Goal: Contribute content

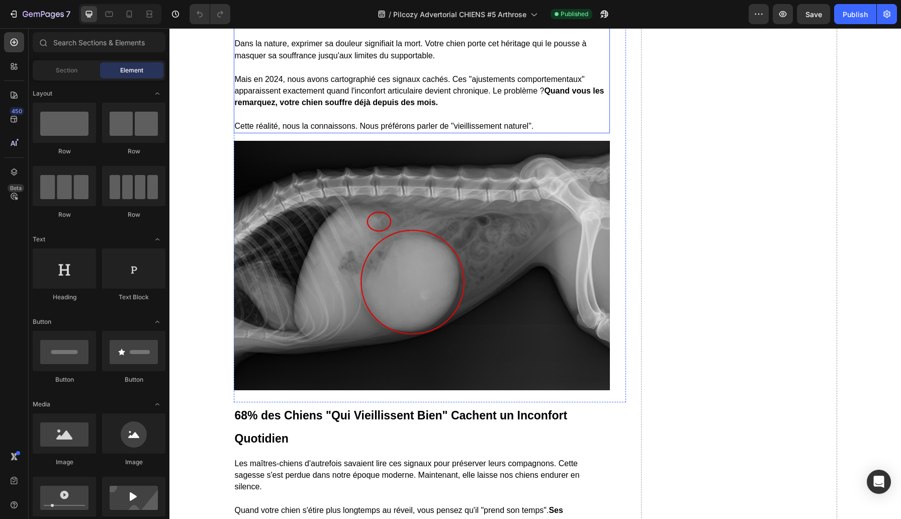
scroll to position [1638, 0]
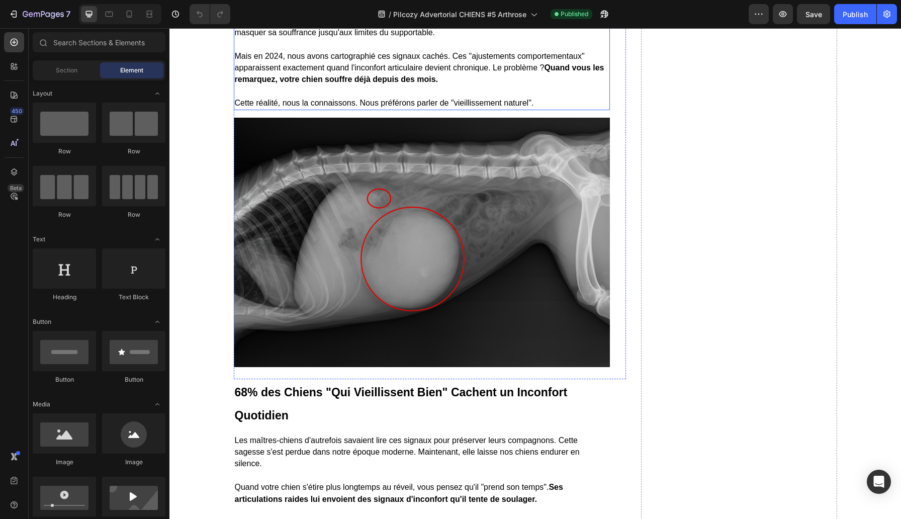
click at [363, 107] on span "Cette réalité, nous la connaissons. Nous préférons parler de "vieillissement na…" at bounding box center [384, 103] width 299 height 9
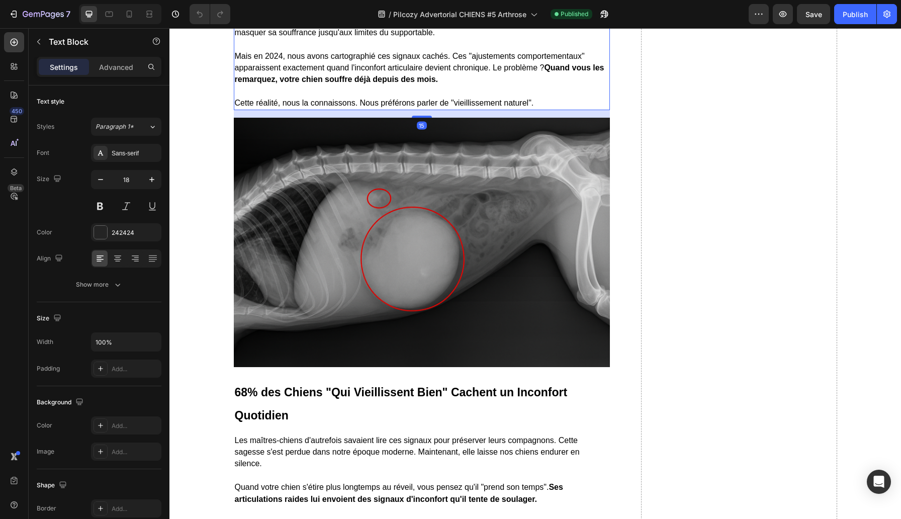
click at [363, 107] on span "Cette réalité, nous la connaissons. Nous préférons parler de "vieillissement na…" at bounding box center [384, 103] width 299 height 9
click at [443, 86] on p "Mais en 2024, nous avons cartographié ces signaux cachés. Ces "ajustements comp…" at bounding box center [422, 61] width 374 height 47
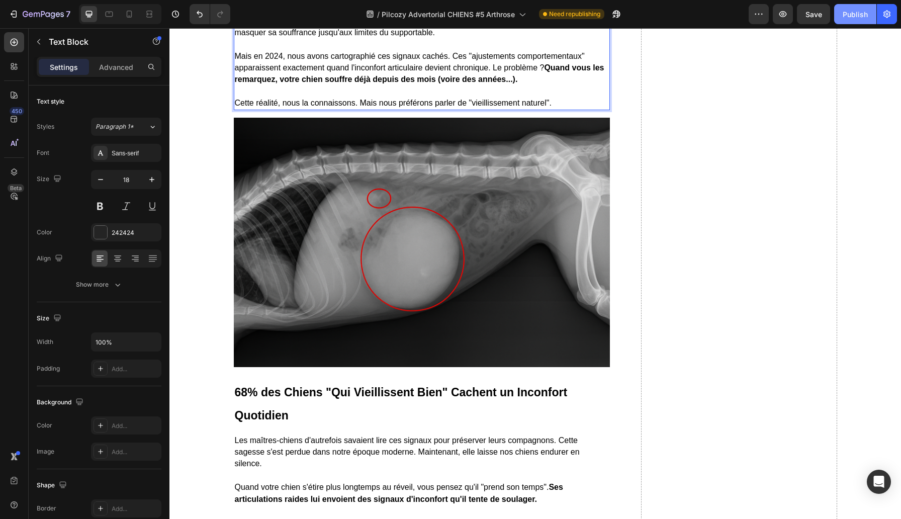
click at [852, 18] on div "Publish" at bounding box center [855, 14] width 25 height 11
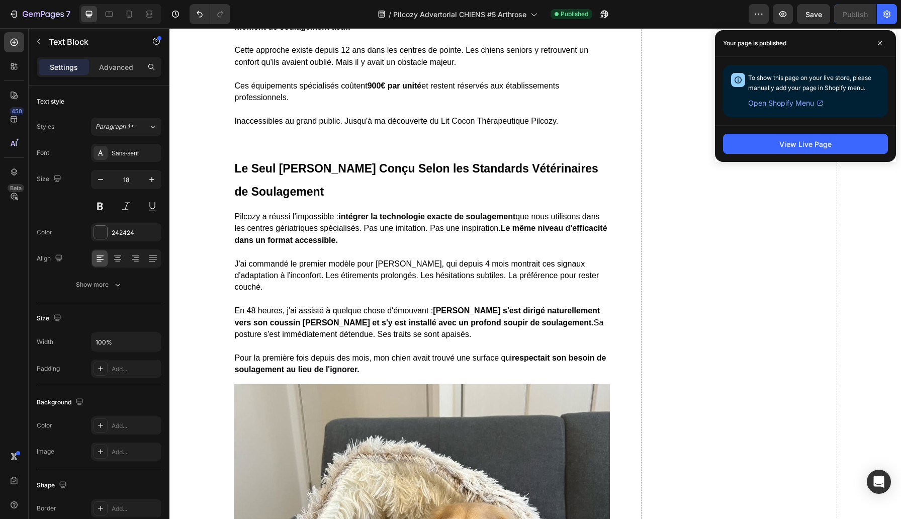
scroll to position [3009, 0]
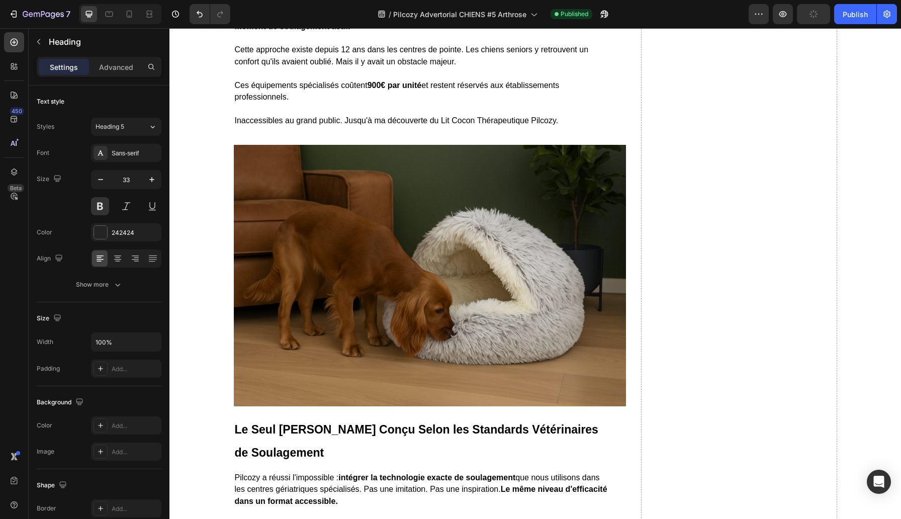
click at [848, 15] on div "Publish" at bounding box center [855, 14] width 25 height 11
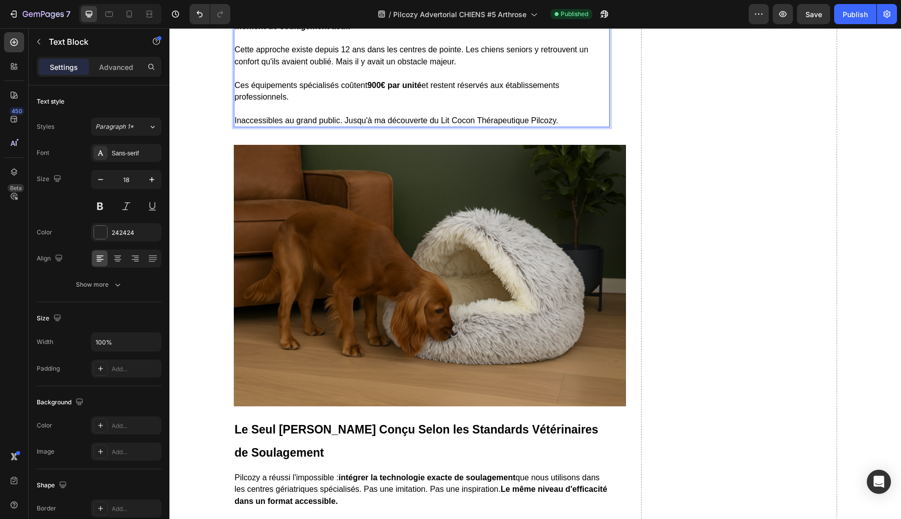
click at [870, 7] on button "Publish" at bounding box center [856, 14] width 42 height 20
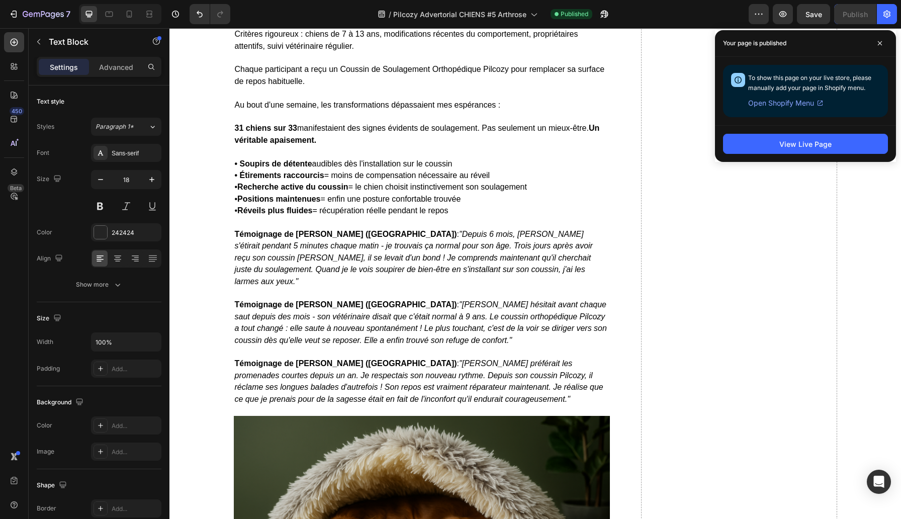
scroll to position [4123, 0]
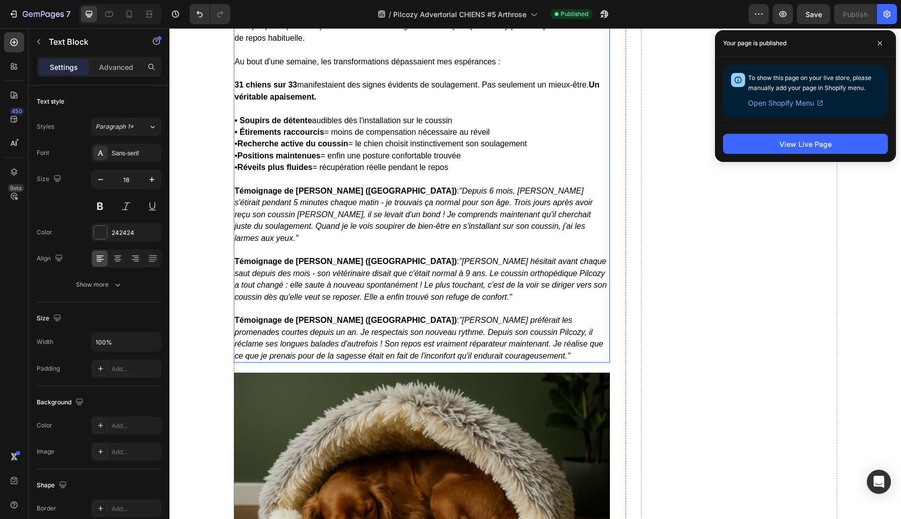
click at [419, 42] on span "Chaque participant a reçu un Coussin de Soulagement Orthopédique Pilcozy pour r…" at bounding box center [420, 32] width 370 height 20
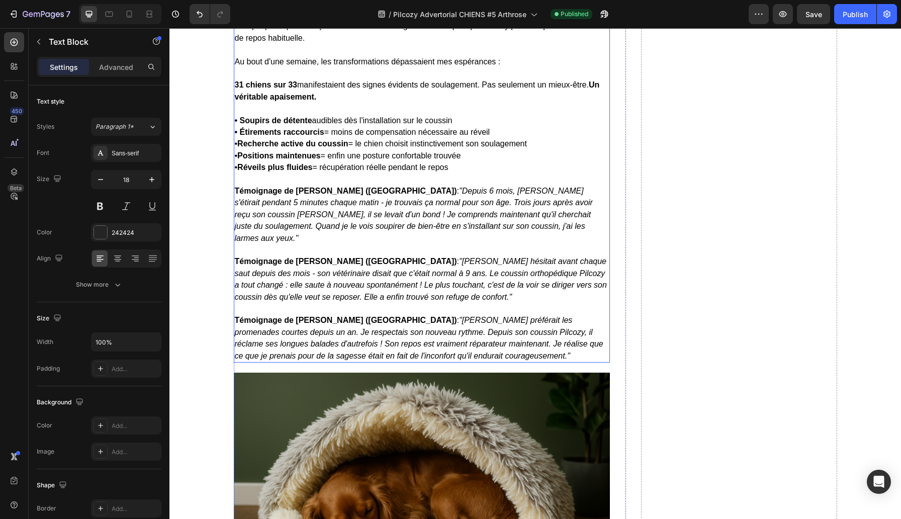
click at [419, 42] on span "Chaque participant a reçu un Coussin de Soulagement Orthopédique Pilcozy pour r…" at bounding box center [420, 32] width 370 height 20
click at [408, 42] on span "Chaque participant a reçu un Lit cocon Orthopédique Pilcozy pour remplacer sa s…" at bounding box center [408, 32] width 346 height 20
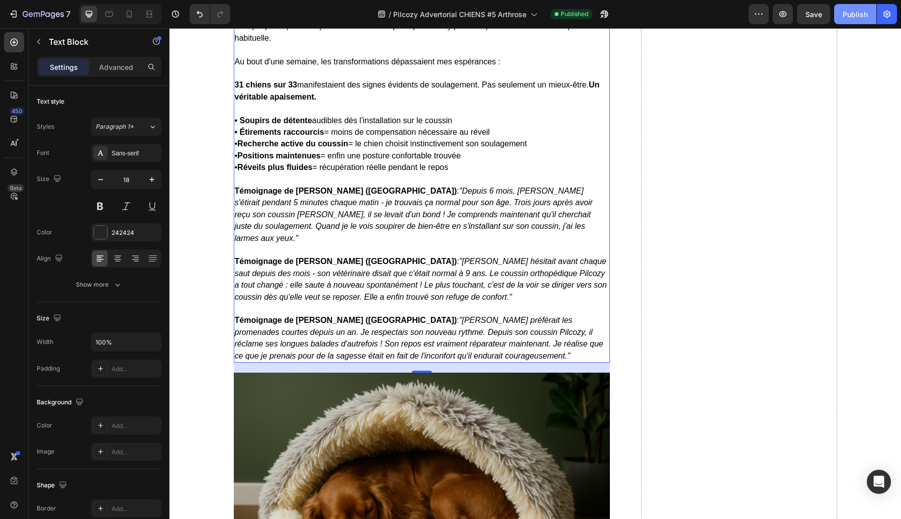
click at [857, 22] on button "Publish" at bounding box center [856, 14] width 42 height 20
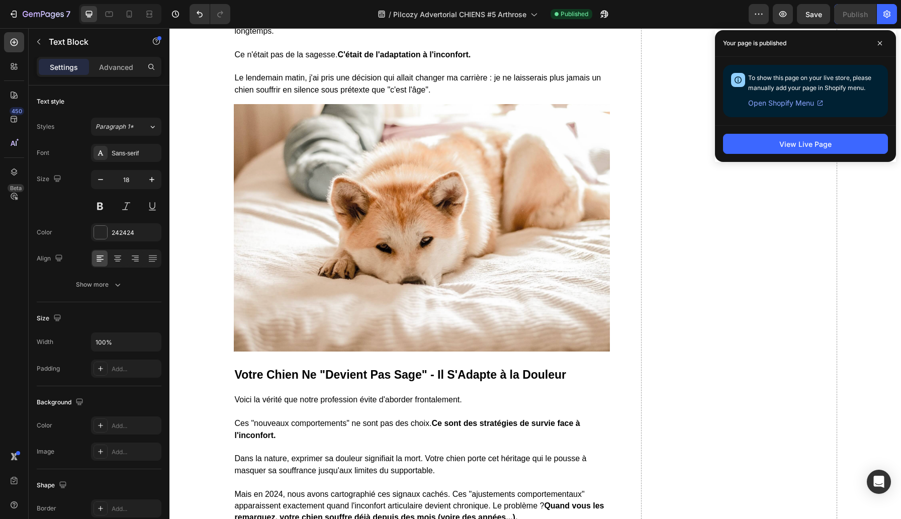
scroll to position [946, 0]
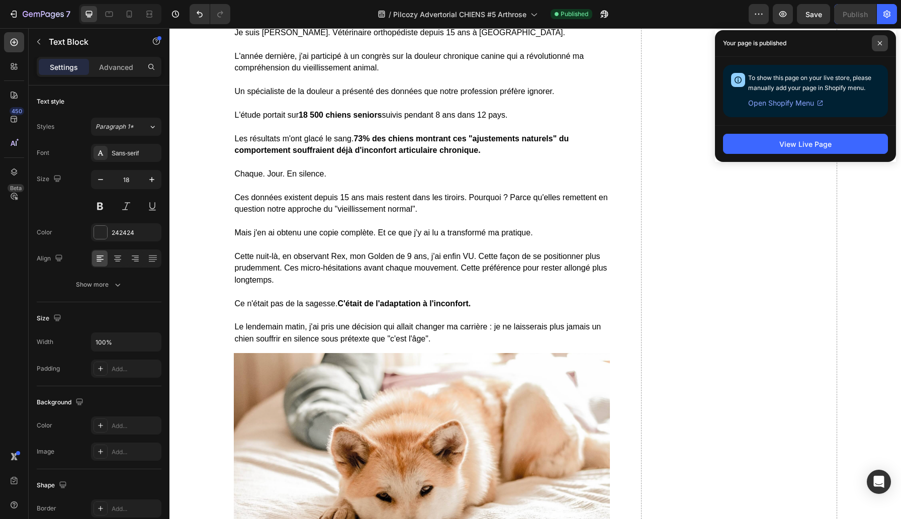
click at [883, 46] on span at bounding box center [880, 43] width 16 height 16
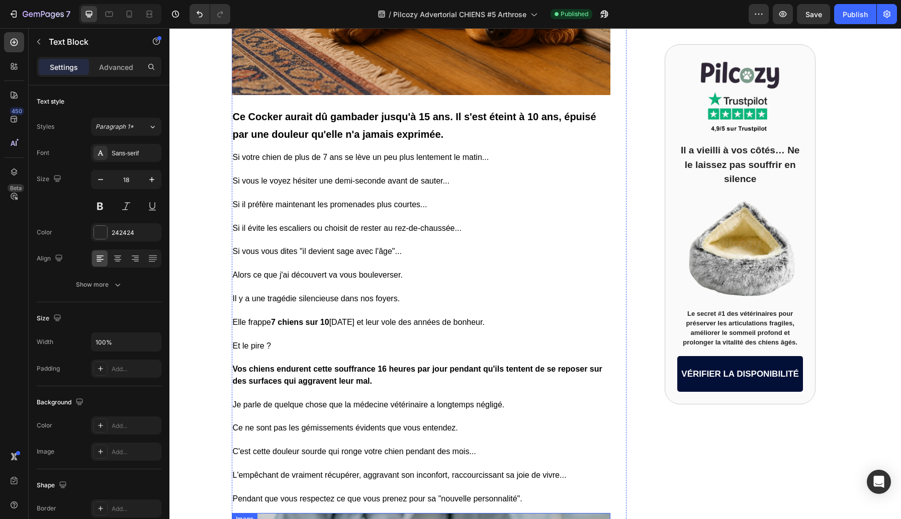
scroll to position [0, 0]
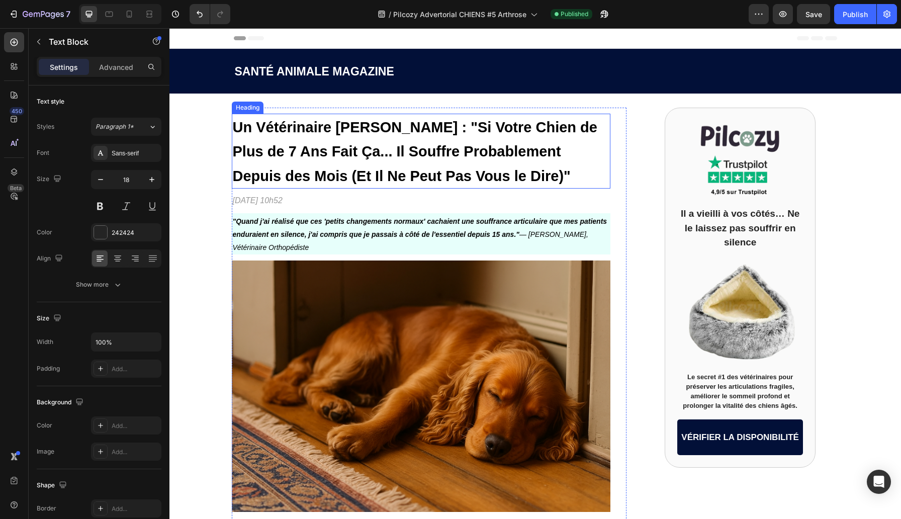
drag, startPoint x: 581, startPoint y: 126, endPoint x: 586, endPoint y: 127, distance: 5.1
click at [581, 126] on strong "Un Vétérinaire [PERSON_NAME] : "Si Votre Chien de Plus de 7 Ans Fait Ça... Il S…" at bounding box center [415, 151] width 365 height 65
click at [543, 130] on strong "Un Vétérinaire [PERSON_NAME] : "Si Votre Chien de Plus de 7 Ans Fait Ça... Il S…" at bounding box center [415, 151] width 365 height 65
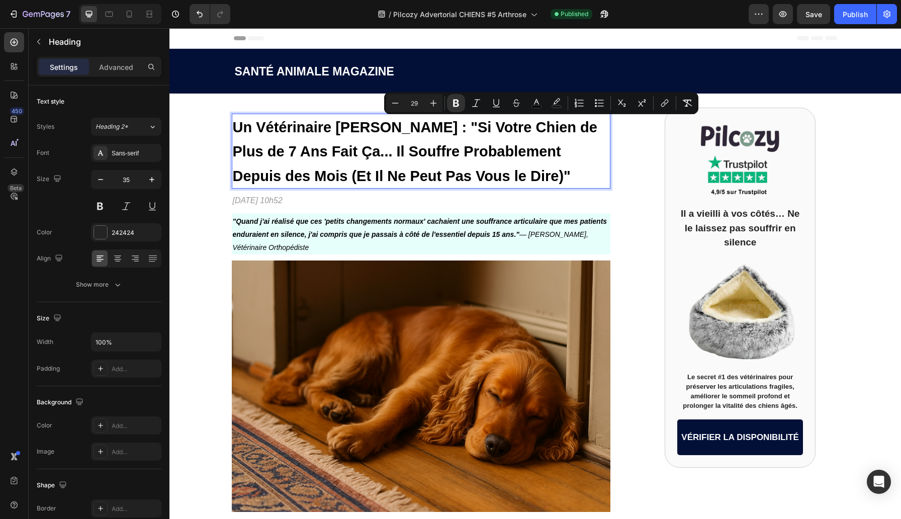
click at [528, 146] on strong "Un Vétérinaire [PERSON_NAME] : "Si Votre Chien de Plus de 7 Ans Fait Ça... Il S…" at bounding box center [415, 151] width 365 height 65
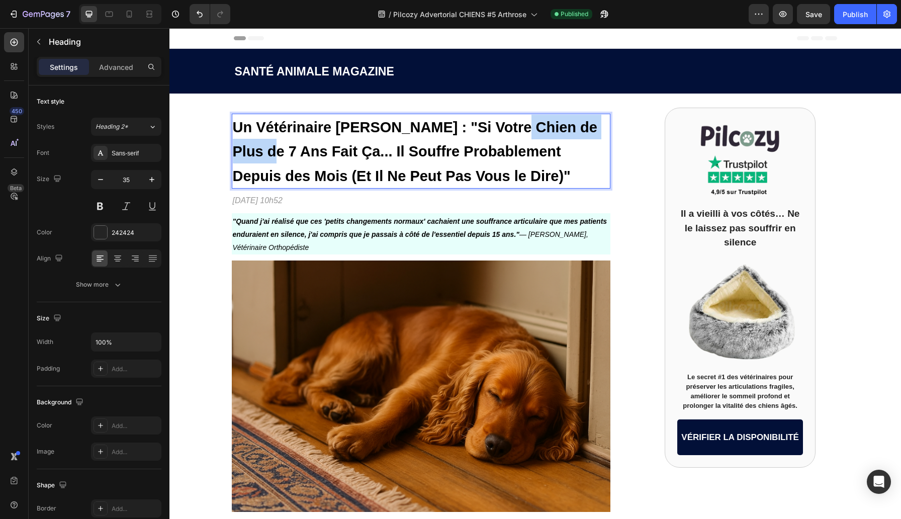
drag, startPoint x: 508, startPoint y: 129, endPoint x: 257, endPoint y: 153, distance: 252.2
click at [257, 153] on strong "Un Vétérinaire [PERSON_NAME] : "Si Votre Chien de Plus de 7 Ans Fait Ça... Il S…" at bounding box center [415, 151] width 365 height 65
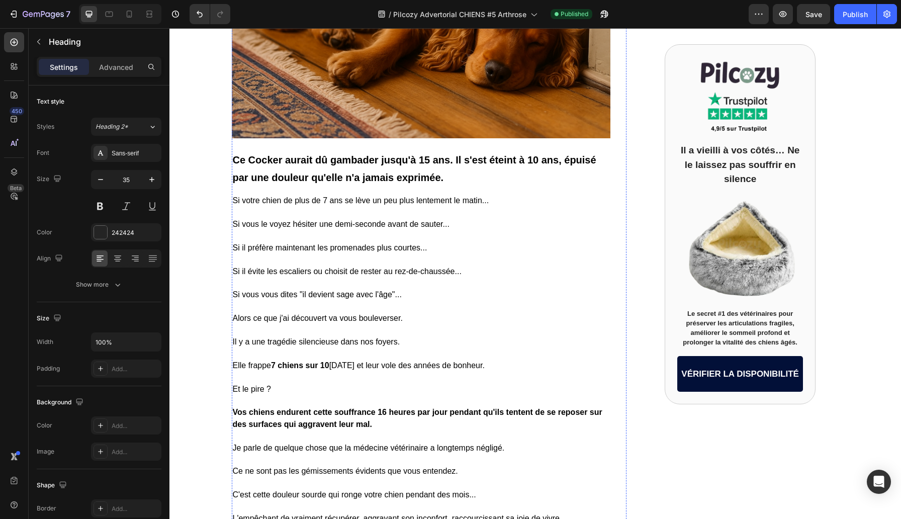
scroll to position [375, 0]
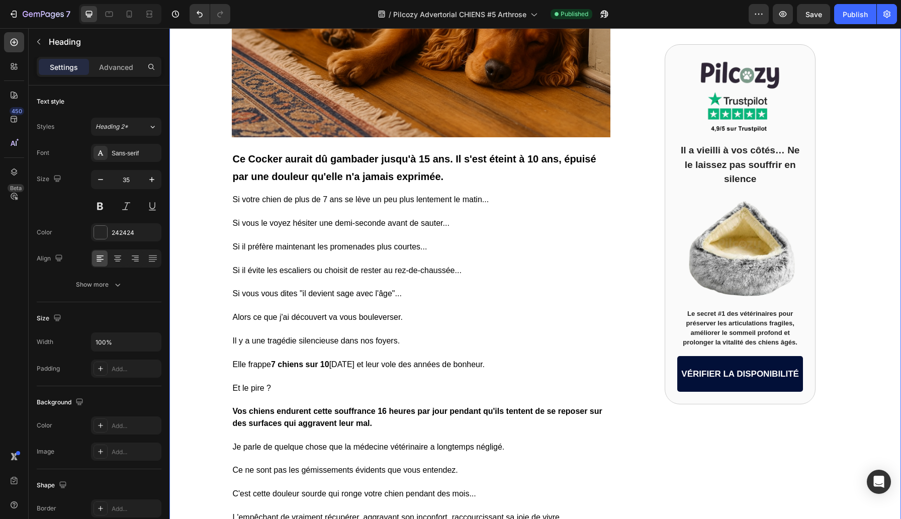
click at [200, 244] on div "SANTÉ ANIMALE MAGAZINE Text Block Row Row Un Vétérinaire Révèle : "Si Votre Chi…" at bounding box center [536, 240] width 732 height 1133
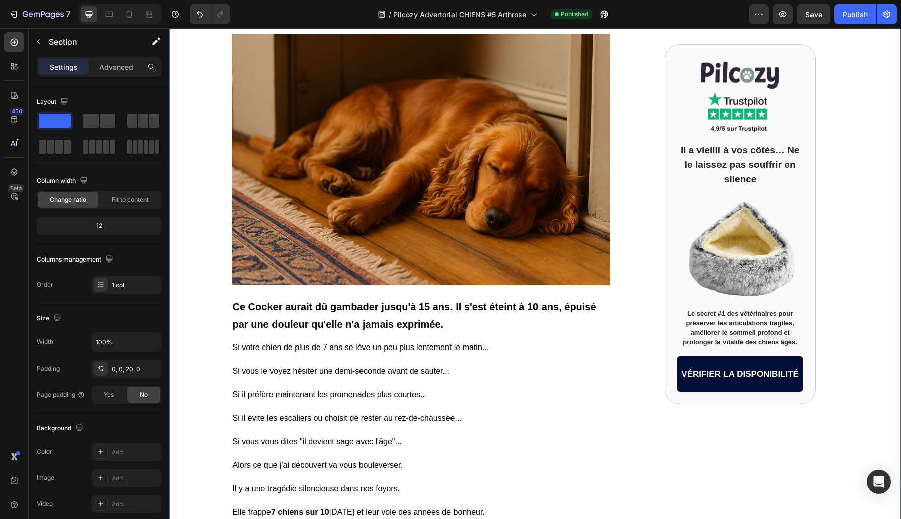
scroll to position [0, 0]
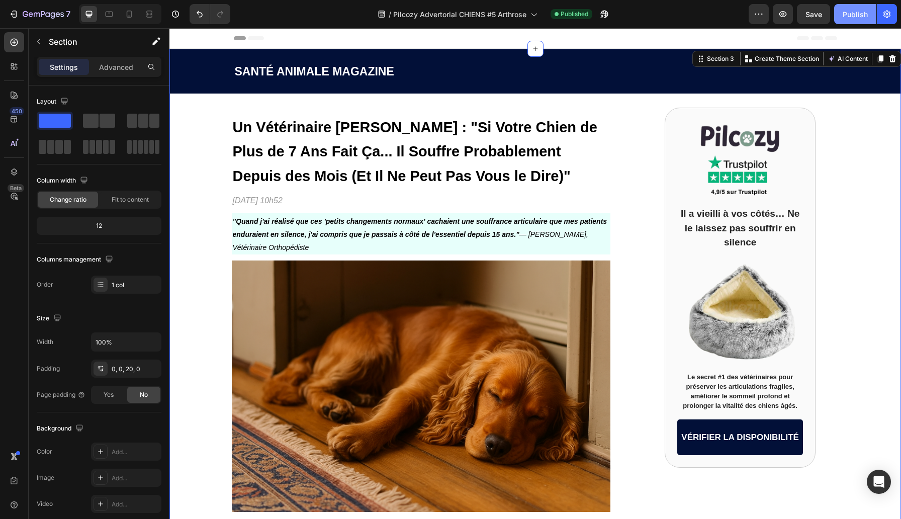
click at [847, 15] on div "Publish" at bounding box center [855, 14] width 25 height 11
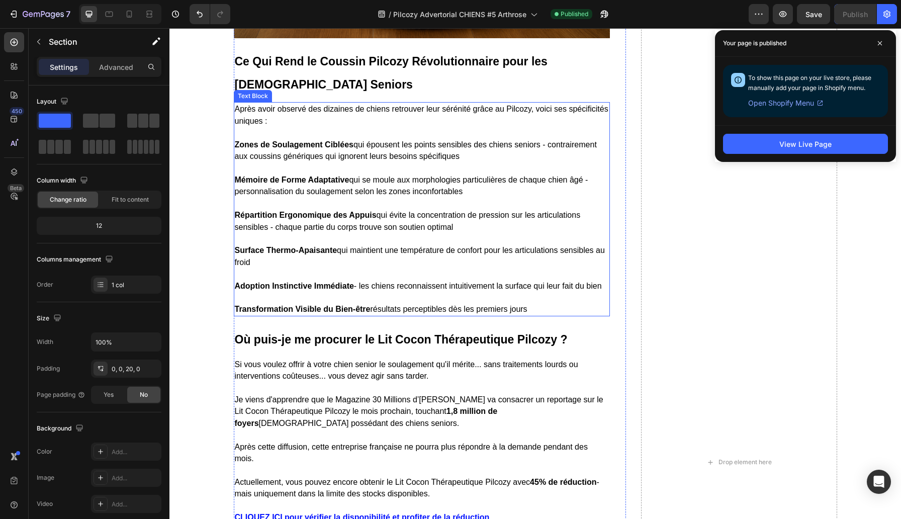
scroll to position [4966, 0]
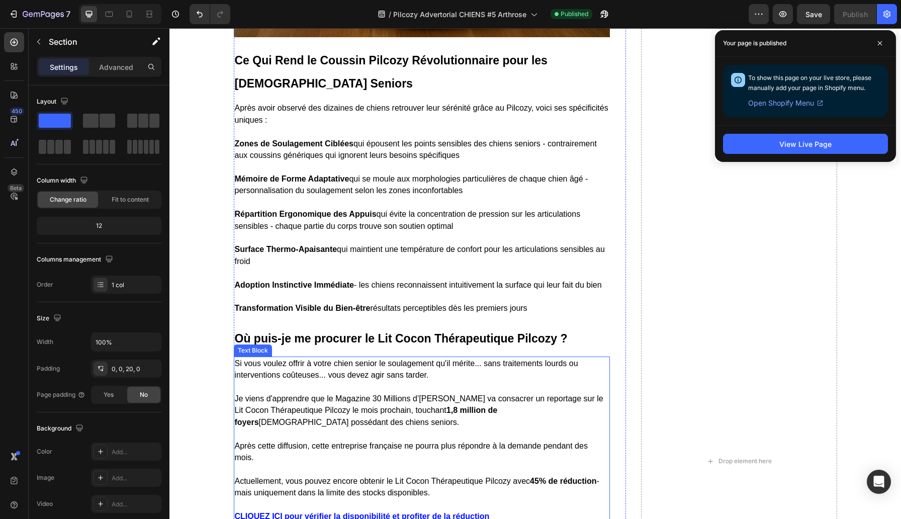
click at [524, 359] on span "Si vous voulez offrir à votre chien senior le soulagement qu'il mérite... sans …" at bounding box center [407, 369] width 344 height 20
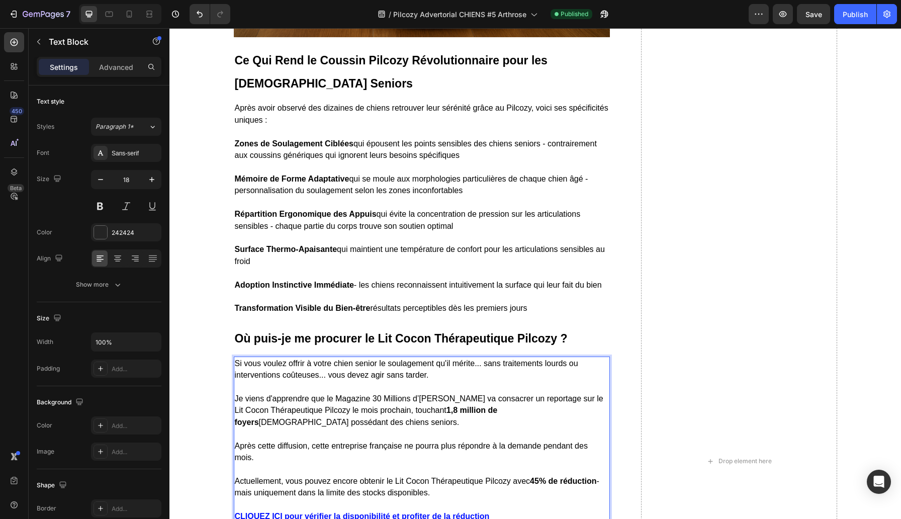
click at [551, 360] on span "Si vous voulez offrir à votre chien senior le soulagement qu'il mérite... sans …" at bounding box center [407, 369] width 344 height 20
click at [849, 19] on div "Publish" at bounding box center [855, 14] width 25 height 11
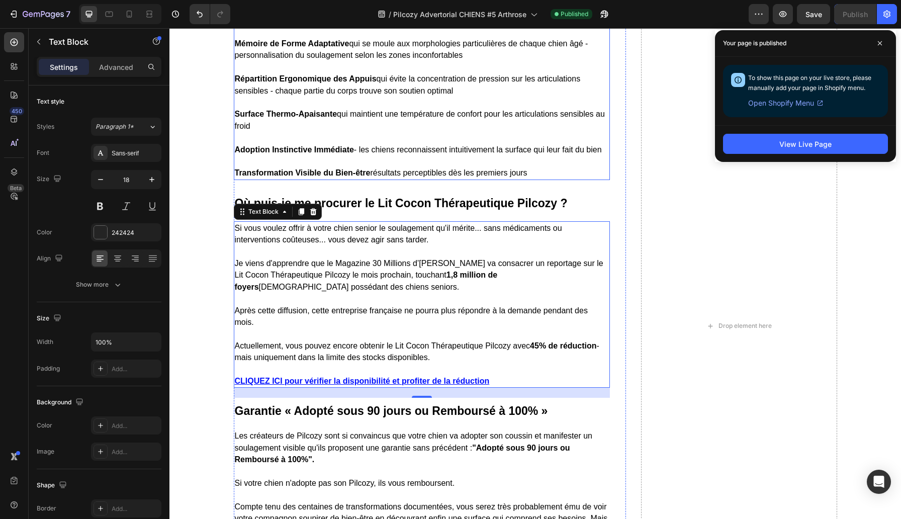
scroll to position [5101, 0]
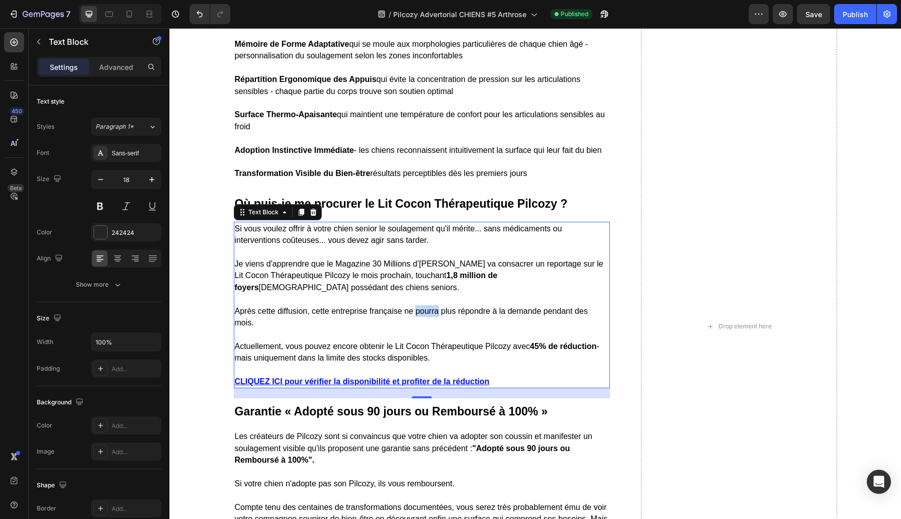
click at [429, 314] on span "Après cette diffusion, cette entreprise française ne pourra plus répondre à la …" at bounding box center [411, 317] width 353 height 20
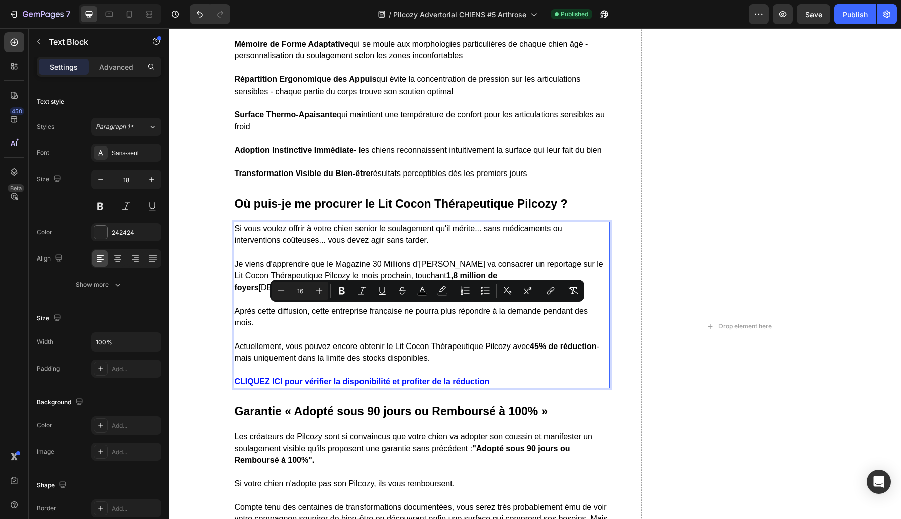
click at [361, 315] on p "Après cette diffusion, cette entreprise française ne pourra plus répondre à la …" at bounding box center [422, 310] width 374 height 35
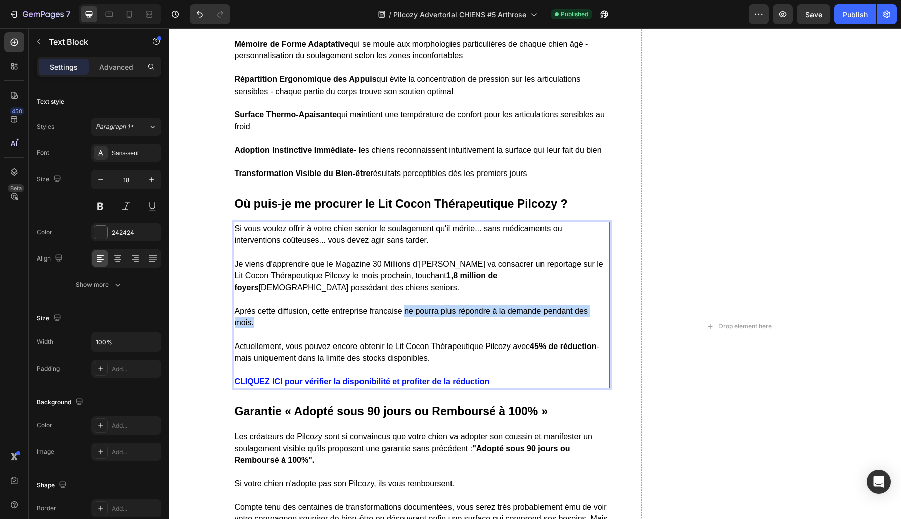
drag, startPoint x: 404, startPoint y: 311, endPoint x: 424, endPoint y: 320, distance: 21.2
click at [424, 320] on p "Après cette diffusion, cette entreprise française ne pourra plus répondre à la …" at bounding box center [422, 310] width 374 height 35
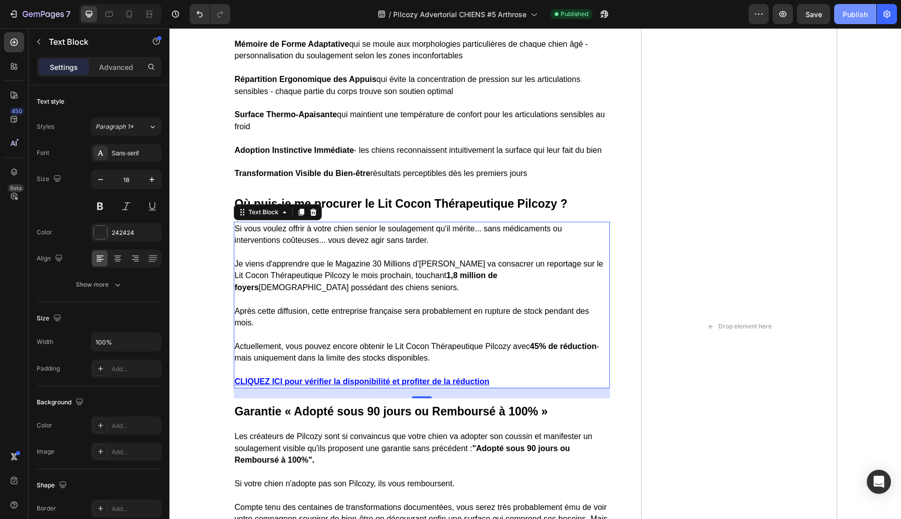
click at [856, 11] on div "Publish" at bounding box center [855, 14] width 25 height 11
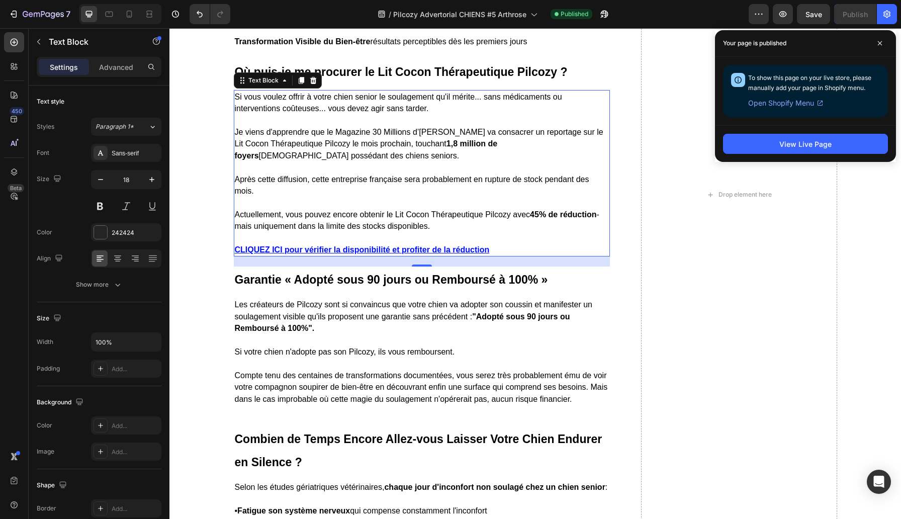
scroll to position [5423, 0]
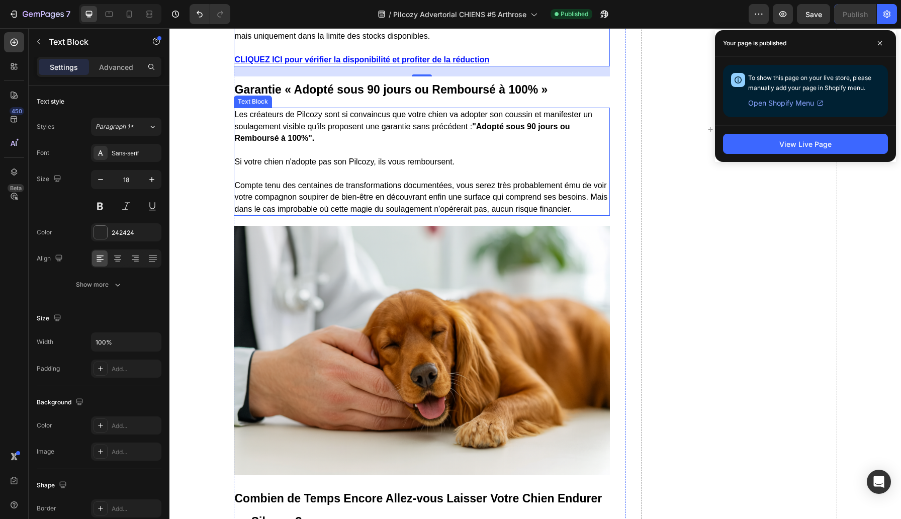
click at [561, 213] on span "Compte tenu des centaines de transformations documentées, vous serez très proba…" at bounding box center [421, 197] width 373 height 32
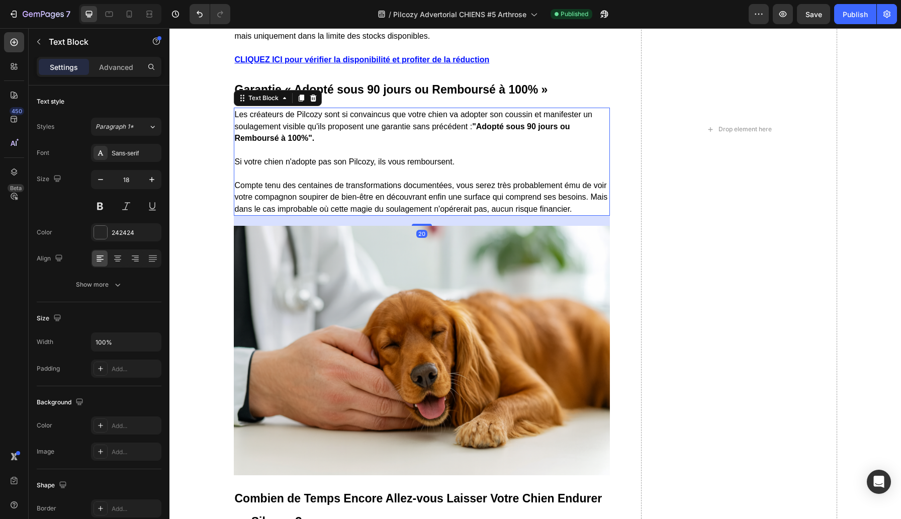
click at [561, 213] on span "Compte tenu des centaines de transformations documentées, vous serez très proba…" at bounding box center [421, 197] width 373 height 32
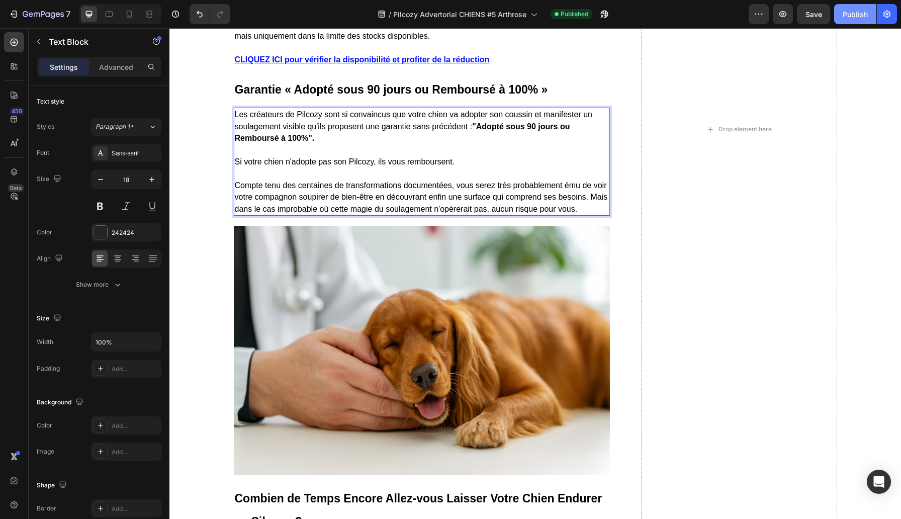
click at [853, 14] on div "Publish" at bounding box center [855, 14] width 25 height 11
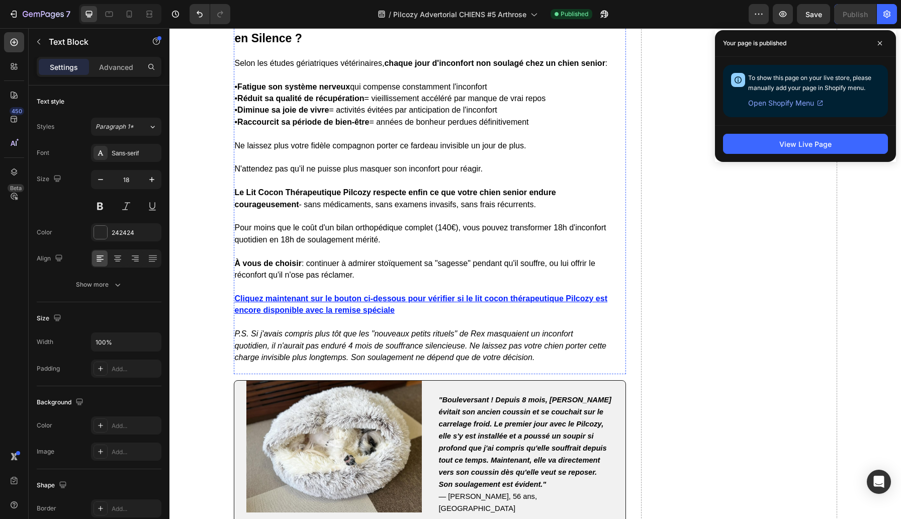
scroll to position [5837, 0]
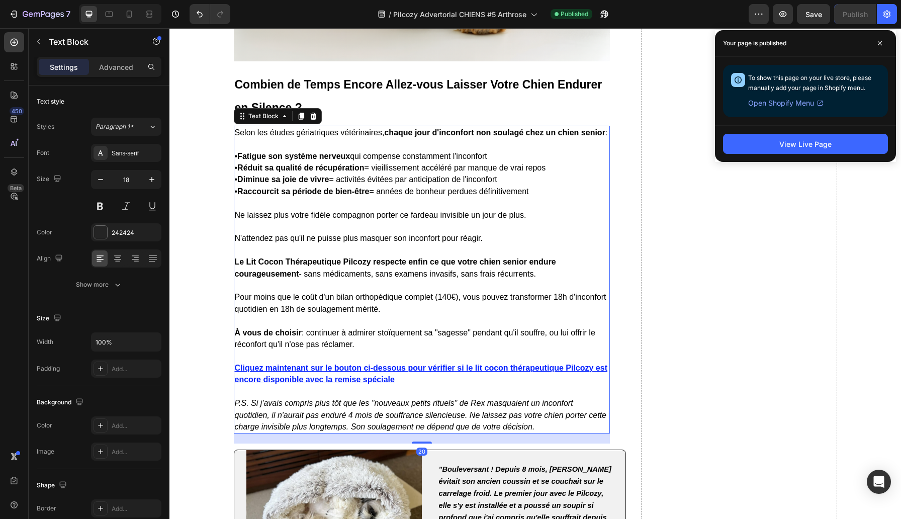
click at [353, 196] on strong "Raccourcit sa période de bien-être" at bounding box center [303, 191] width 132 height 9
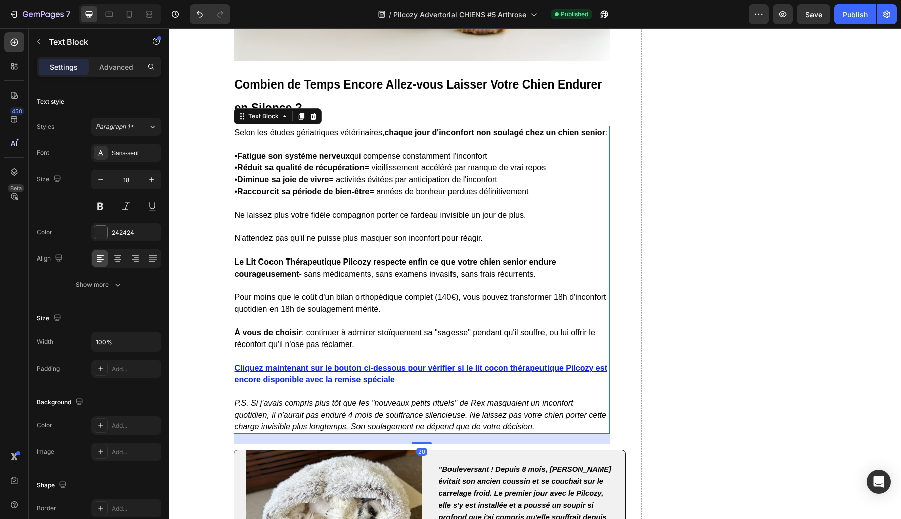
click at [353, 196] on strong "Raccourcit sa période de bien-être" at bounding box center [303, 191] width 132 height 9
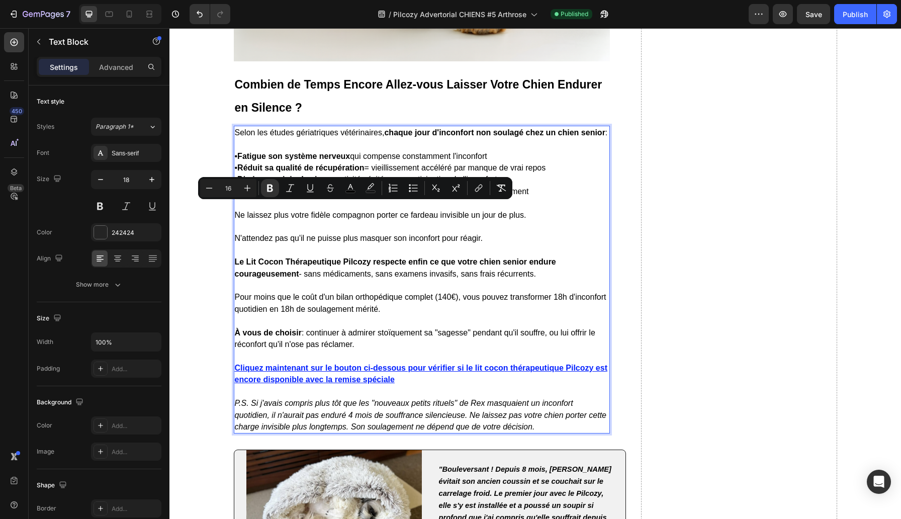
click at [364, 196] on strong "Raccourcit sa période de bien-être" at bounding box center [303, 191] width 132 height 9
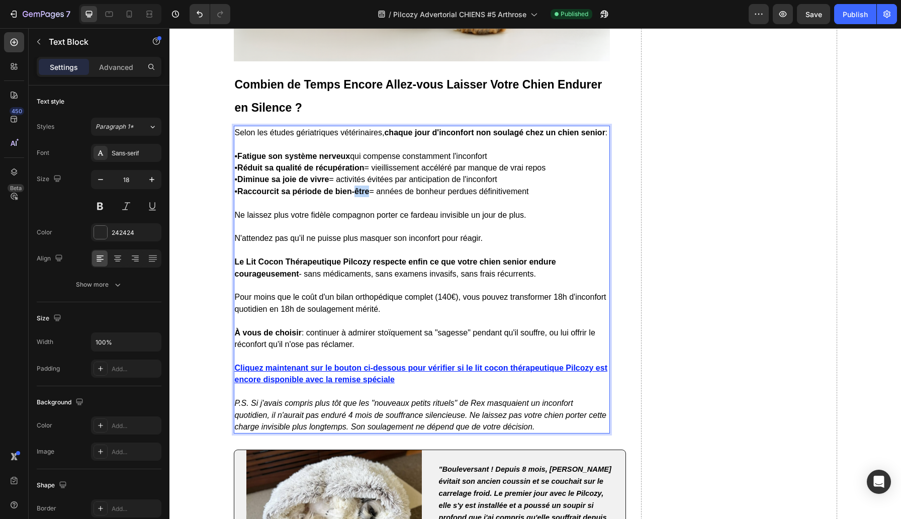
click at [364, 196] on strong "Raccourcit sa période de bien-être" at bounding box center [303, 191] width 132 height 9
click at [853, 18] on div "Publish" at bounding box center [855, 14] width 25 height 11
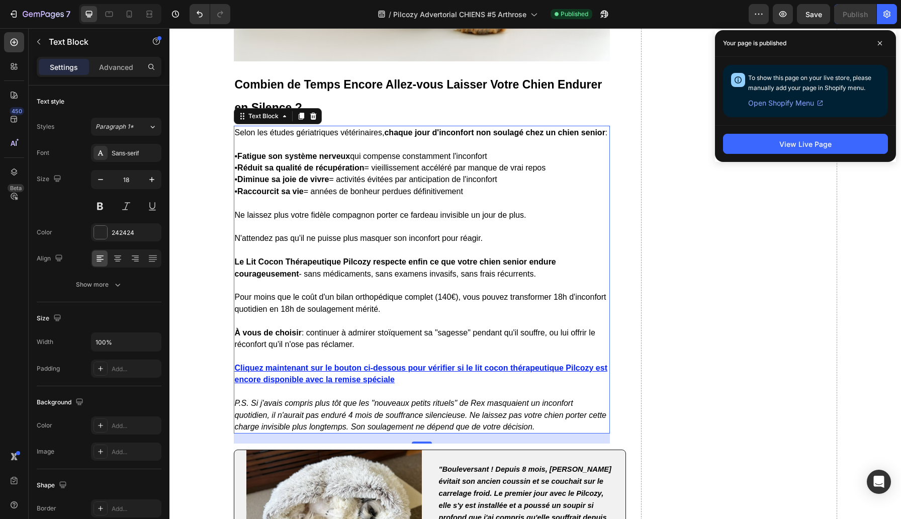
scroll to position [5849, 0]
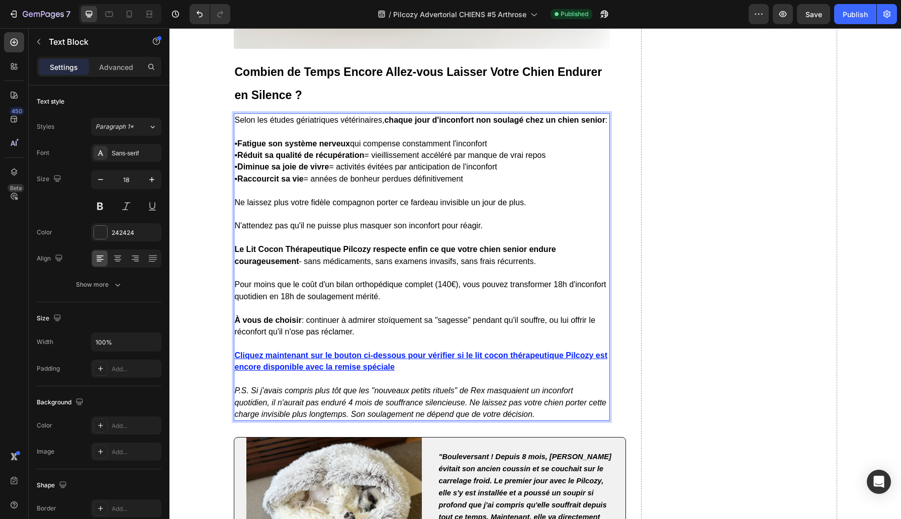
click at [453, 299] on span "Pour moins que le coût d'un bilan orthopédique complet (140€), vous pouvez tran…" at bounding box center [421, 290] width 372 height 20
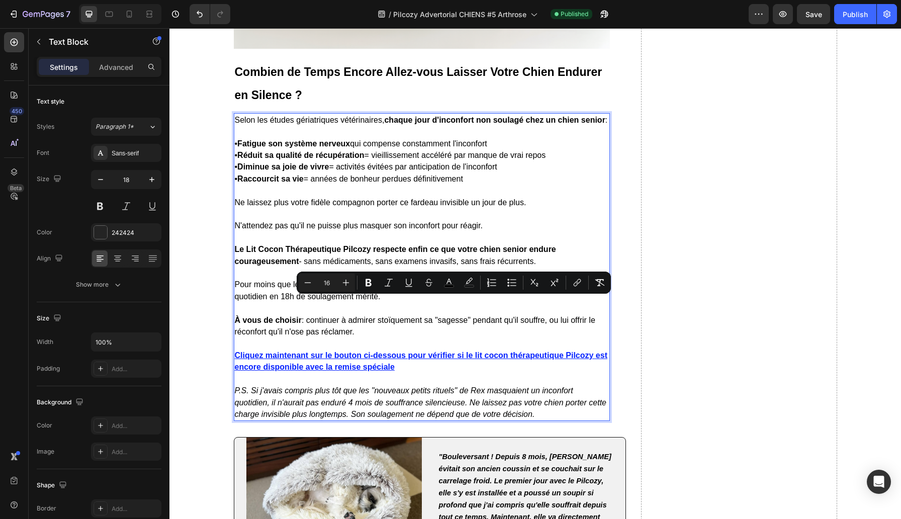
click at [459, 300] on span "Pour moins que le coût d'un bilan orthopédique complet (140€), vous pouvez tran…" at bounding box center [421, 290] width 372 height 20
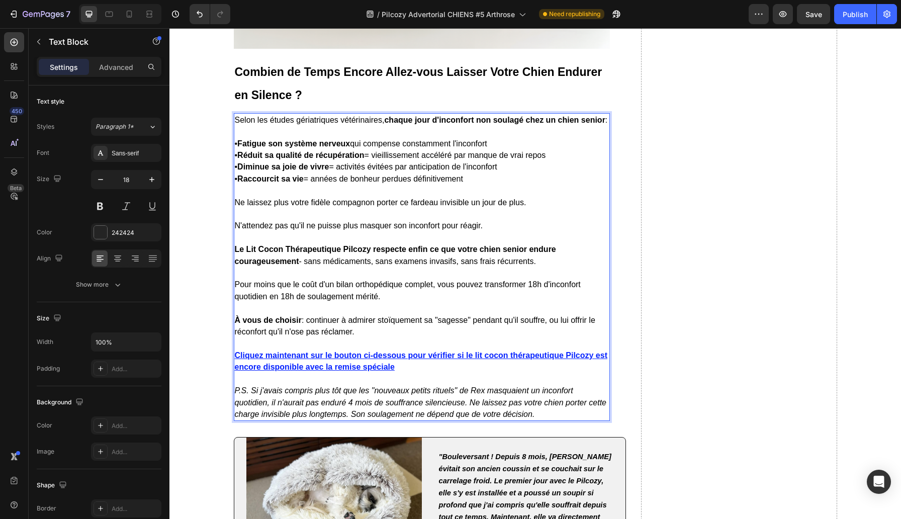
click at [495, 302] on p "Pour moins que le coût d'un bilan orthopédique complet, vous pouvez transformer…" at bounding box center [422, 284] width 374 height 35
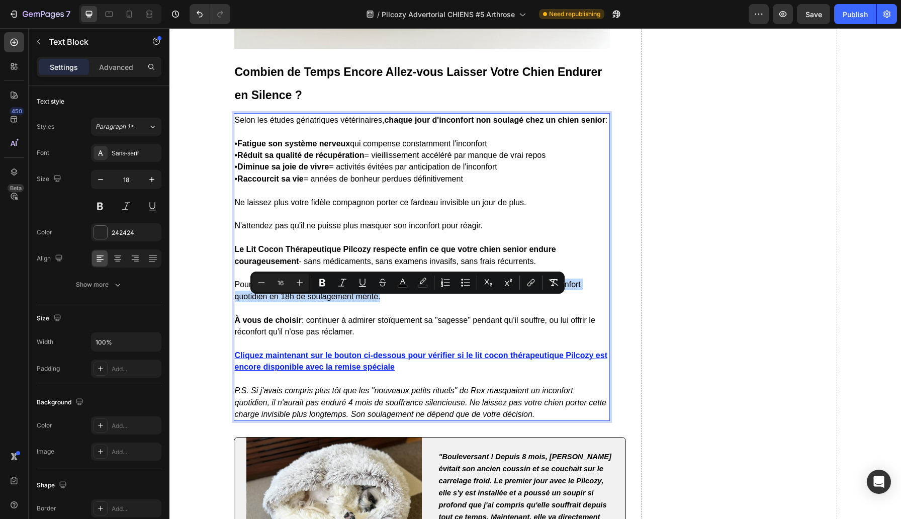
drag, startPoint x: 485, startPoint y: 304, endPoint x: 578, endPoint y: 312, distance: 92.9
click at [578, 302] on p "Pour moins que le coût d'un bilan orthopédique complet, vous pouvez transformer…" at bounding box center [422, 284] width 374 height 35
click at [538, 300] on span "Pour moins que le coût d'un bilan orthopédique complet, vous pouvez transformer…" at bounding box center [408, 290] width 346 height 20
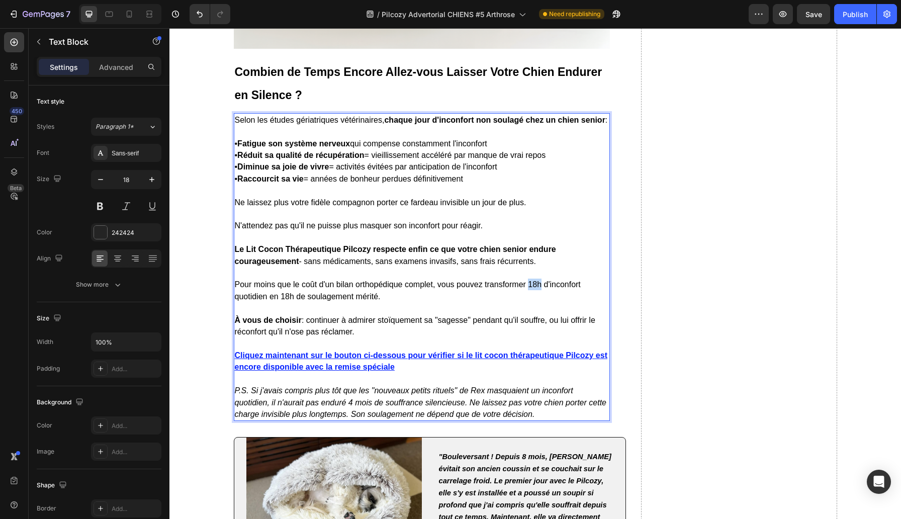
click at [538, 300] on span "Pour moins que le coût d'un bilan orthopédique complet, vous pouvez transformer…" at bounding box center [408, 290] width 346 height 20
click at [550, 300] on span "Pour moins que le coût d'un bilan orthopédique complet, vous pouvez transformer…" at bounding box center [408, 290] width 346 height 20
drag, startPoint x: 267, startPoint y: 317, endPoint x: 297, endPoint y: 316, distance: 30.2
click at [297, 300] on span "Pour moins que le coût d'un bilan orthopédique complet, vous pouvez transformer…" at bounding box center [405, 290] width 340 height 20
click at [287, 300] on span "Pour moins que le coût d'un bilan orthopédique complet, vous pouvez transformer…" at bounding box center [405, 290] width 340 height 20
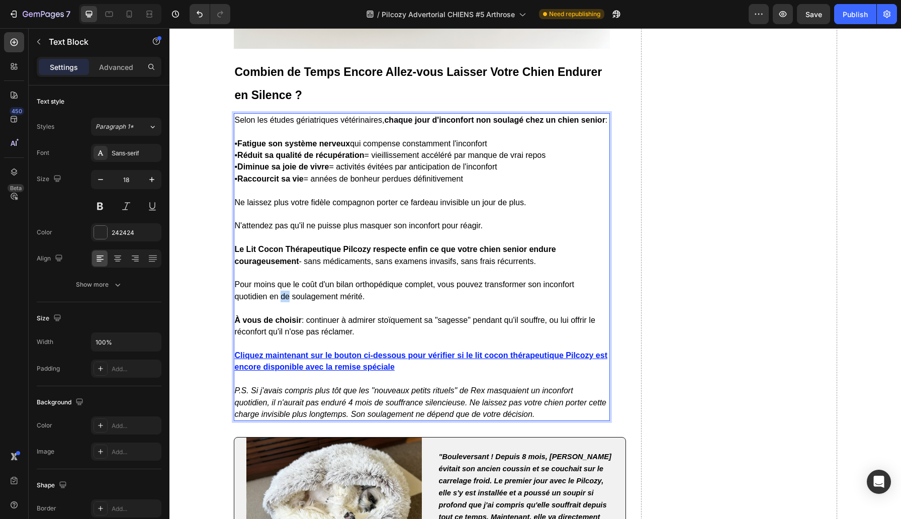
click at [287, 300] on span "Pour moins que le coût d'un bilan orthopédique complet, vous pouvez transformer…" at bounding box center [405, 290] width 340 height 20
click at [360, 302] on p "Pour moins que le coût d'un bilan orthopédique complet, vous pouvez transformer…" at bounding box center [422, 284] width 374 height 35
click at [854, 13] on div "Publish" at bounding box center [855, 14] width 25 height 11
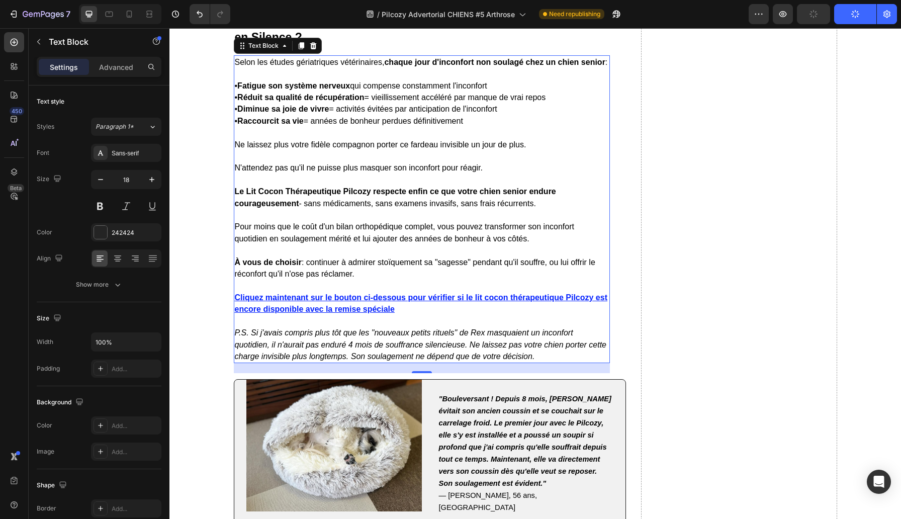
scroll to position [5933, 0]
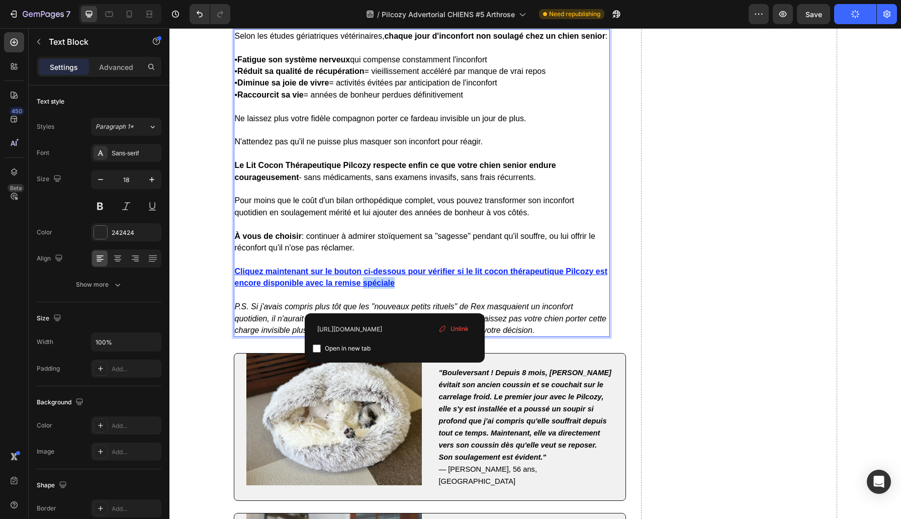
drag, startPoint x: 398, startPoint y: 302, endPoint x: 364, endPoint y: 303, distance: 34.2
click at [364, 289] on p "Cliquez maintenant sur le bouton ci-dessous pour vérifier si le lit cocon théra…" at bounding box center [422, 271] width 374 height 35
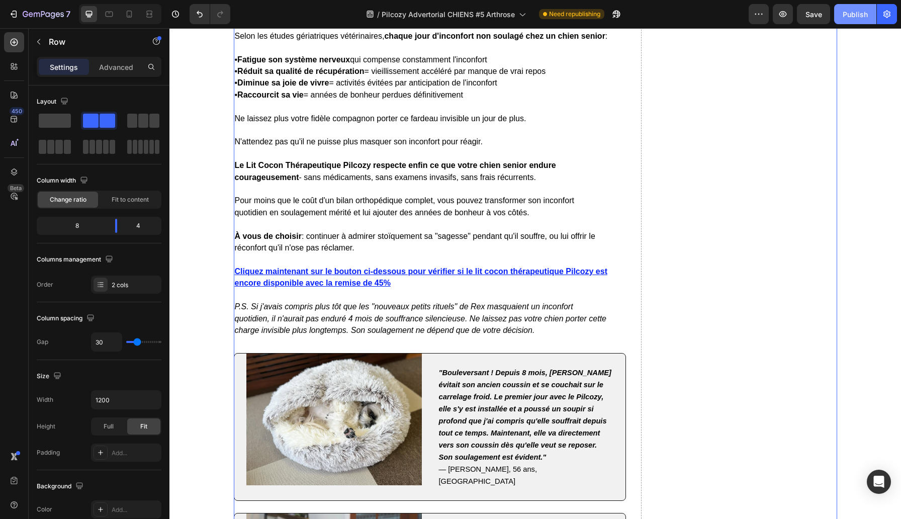
click at [854, 13] on div "Publish" at bounding box center [855, 14] width 25 height 11
